Goal: Transaction & Acquisition: Purchase product/service

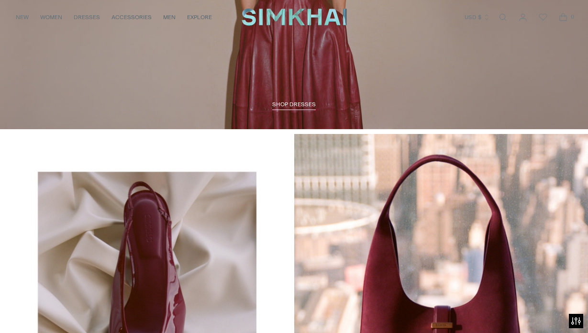
scroll to position [1180, 0]
click at [307, 101] on span "SHOP DRESSES" at bounding box center [294, 104] width 44 height 7
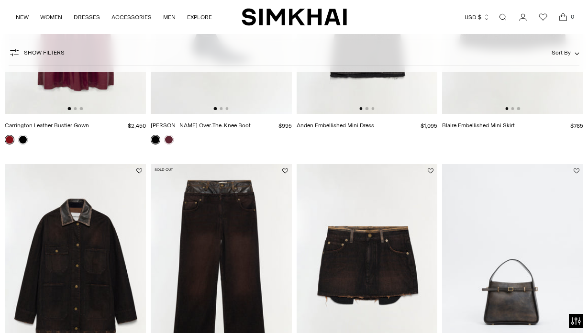
scroll to position [542, 0]
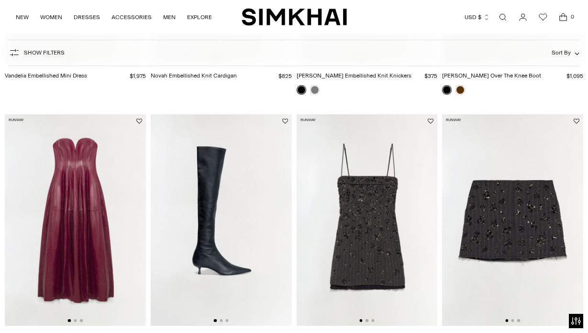
click at [57, 167] on img at bounding box center [75, 219] width 141 height 211
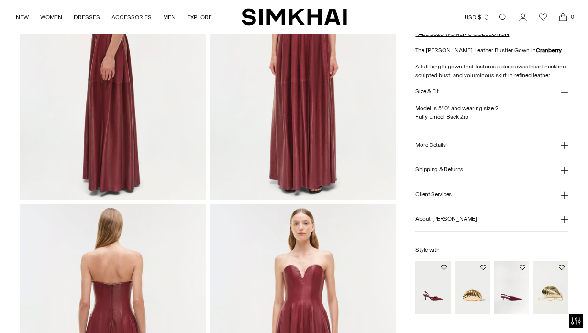
scroll to position [520, 0]
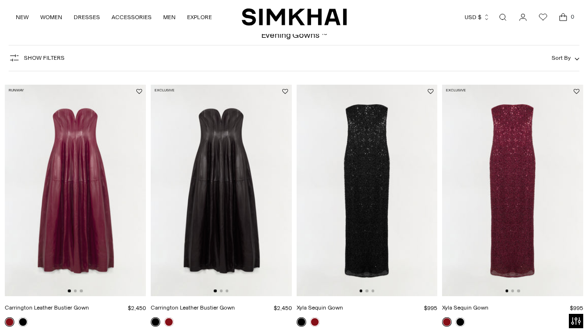
scroll to position [48, 0]
click at [512, 171] on img at bounding box center [512, 190] width 141 height 211
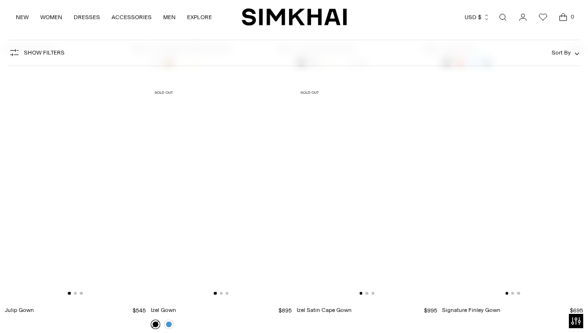
scroll to position [2392, 0]
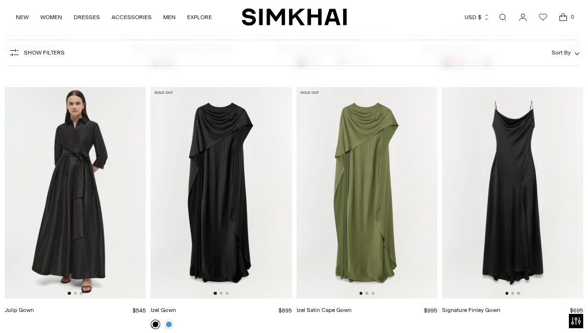
click at [519, 183] on img at bounding box center [512, 192] width 141 height 211
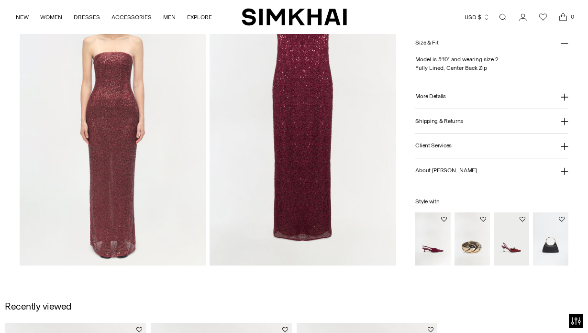
scroll to position [652, 0]
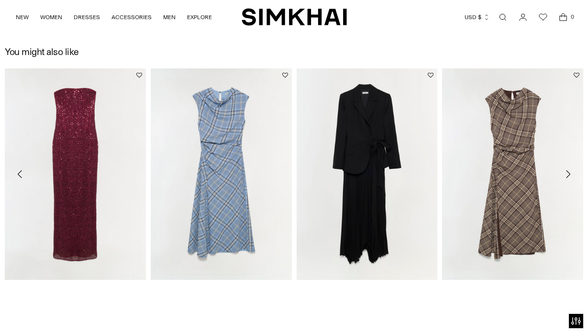
scroll to position [1177, 0]
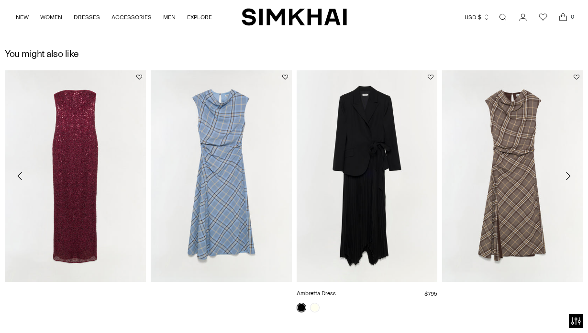
click at [0, 0] on img at bounding box center [0, 0] width 0 height 0
